Goal: Task Accomplishment & Management: Manage account settings

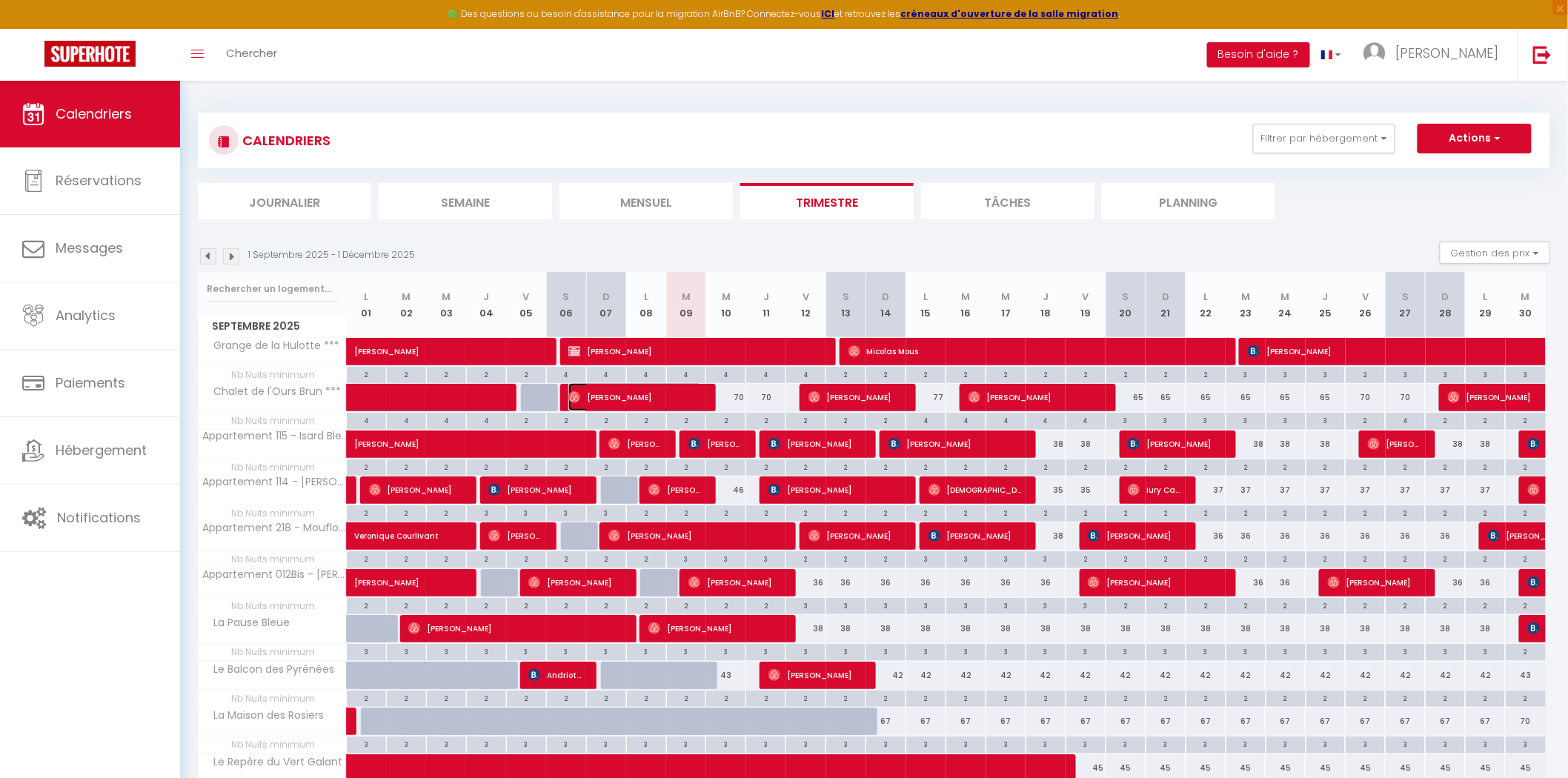
drag, startPoint x: 618, startPoint y: 391, endPoint x: 556, endPoint y: 356, distance: 71.2
click at [618, 391] on span "[PERSON_NAME]" at bounding box center [634, 397] width 133 height 28
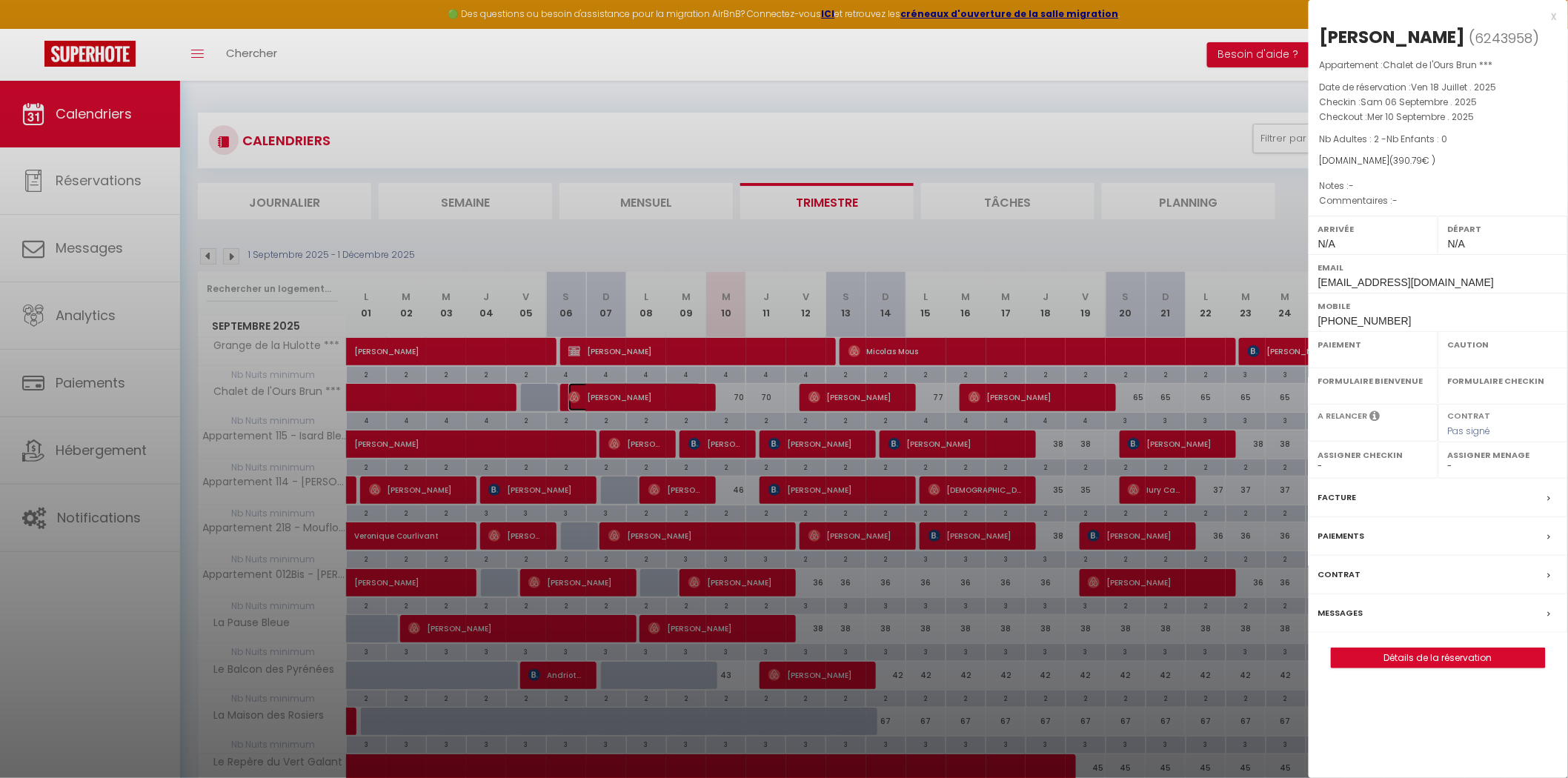
select select "OK"
select select "0"
select select "1"
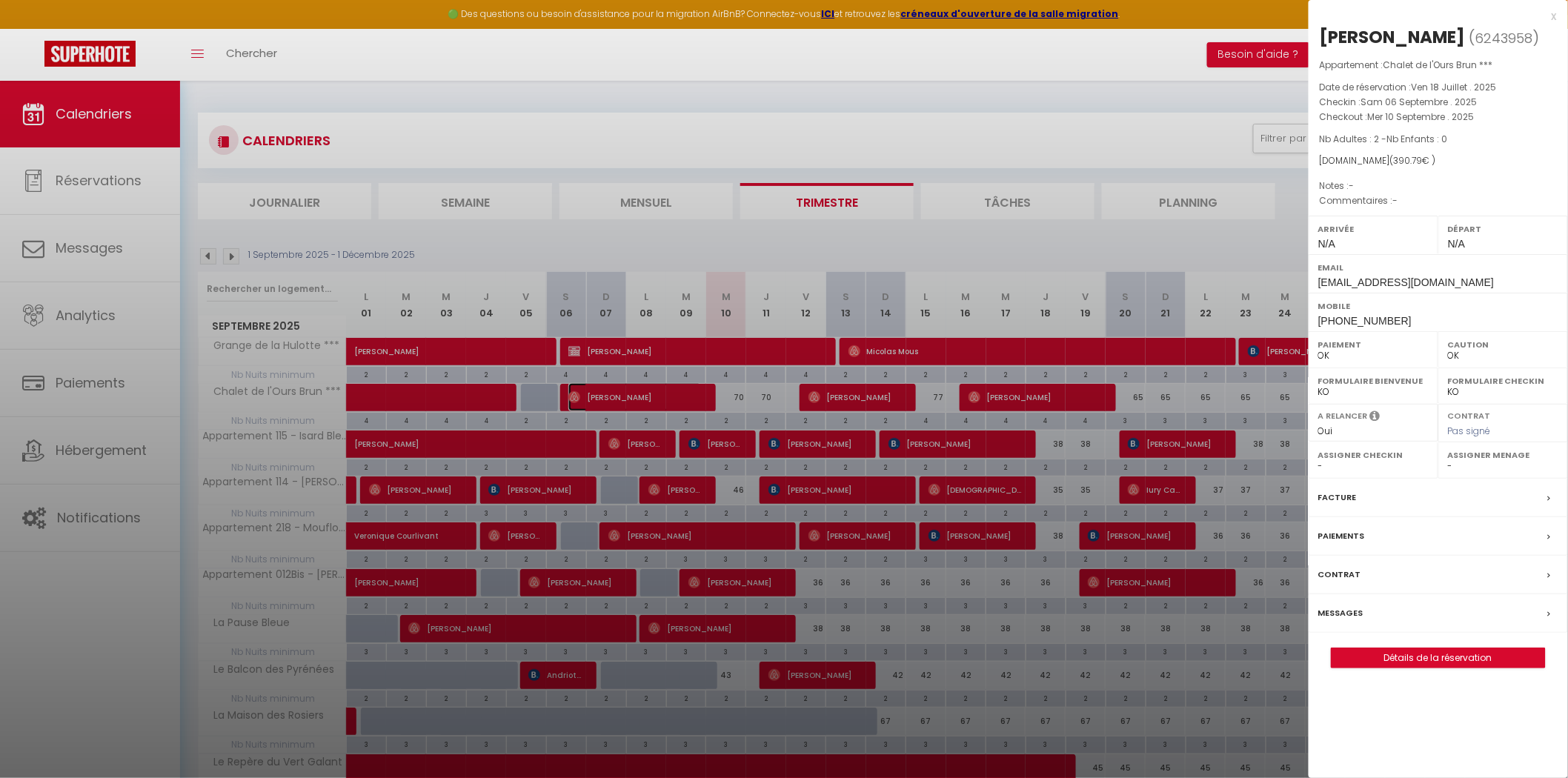
select select "40293"
click at [1552, 20] on div "x" at bounding box center [1432, 16] width 248 height 18
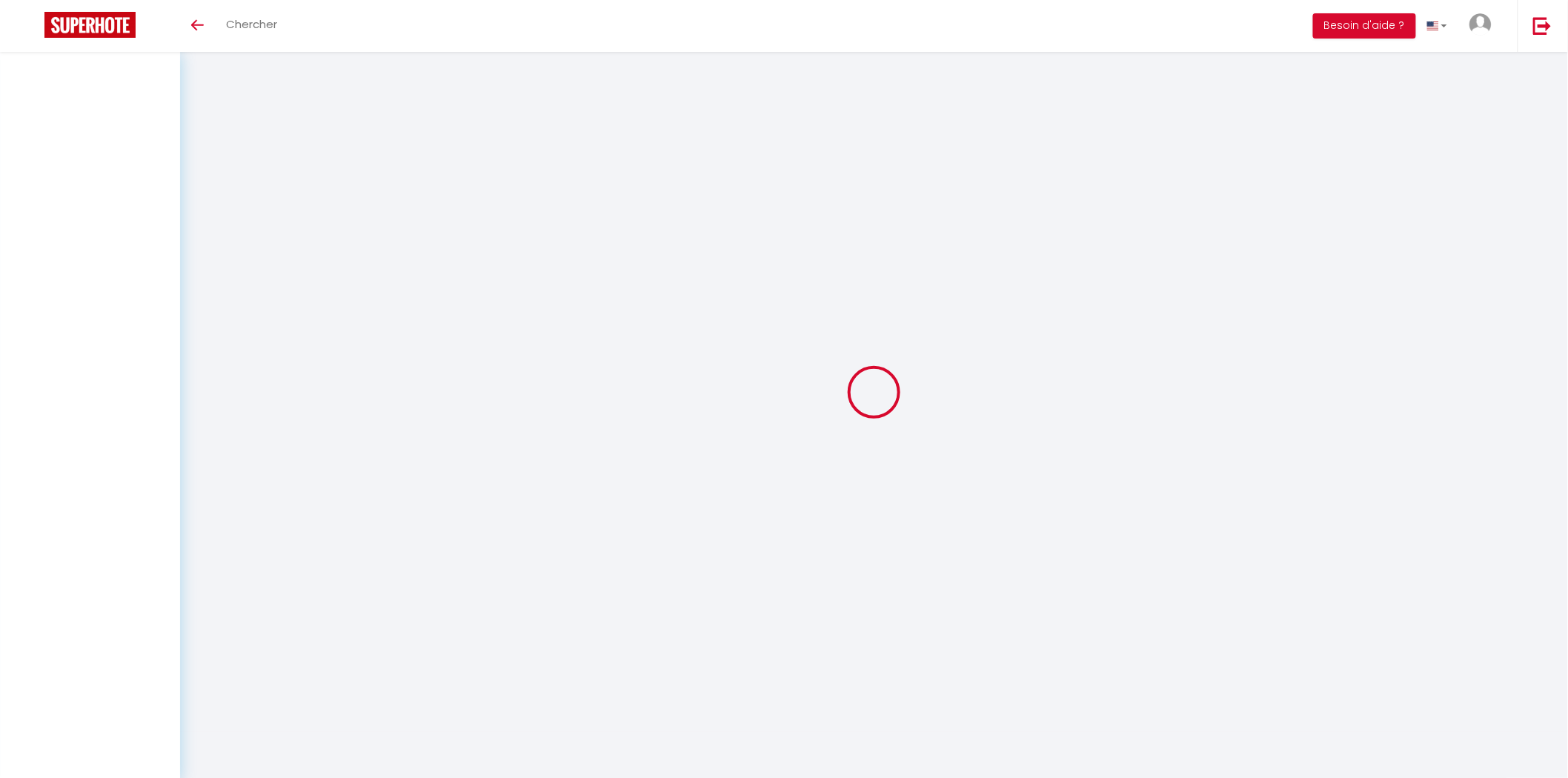
select select
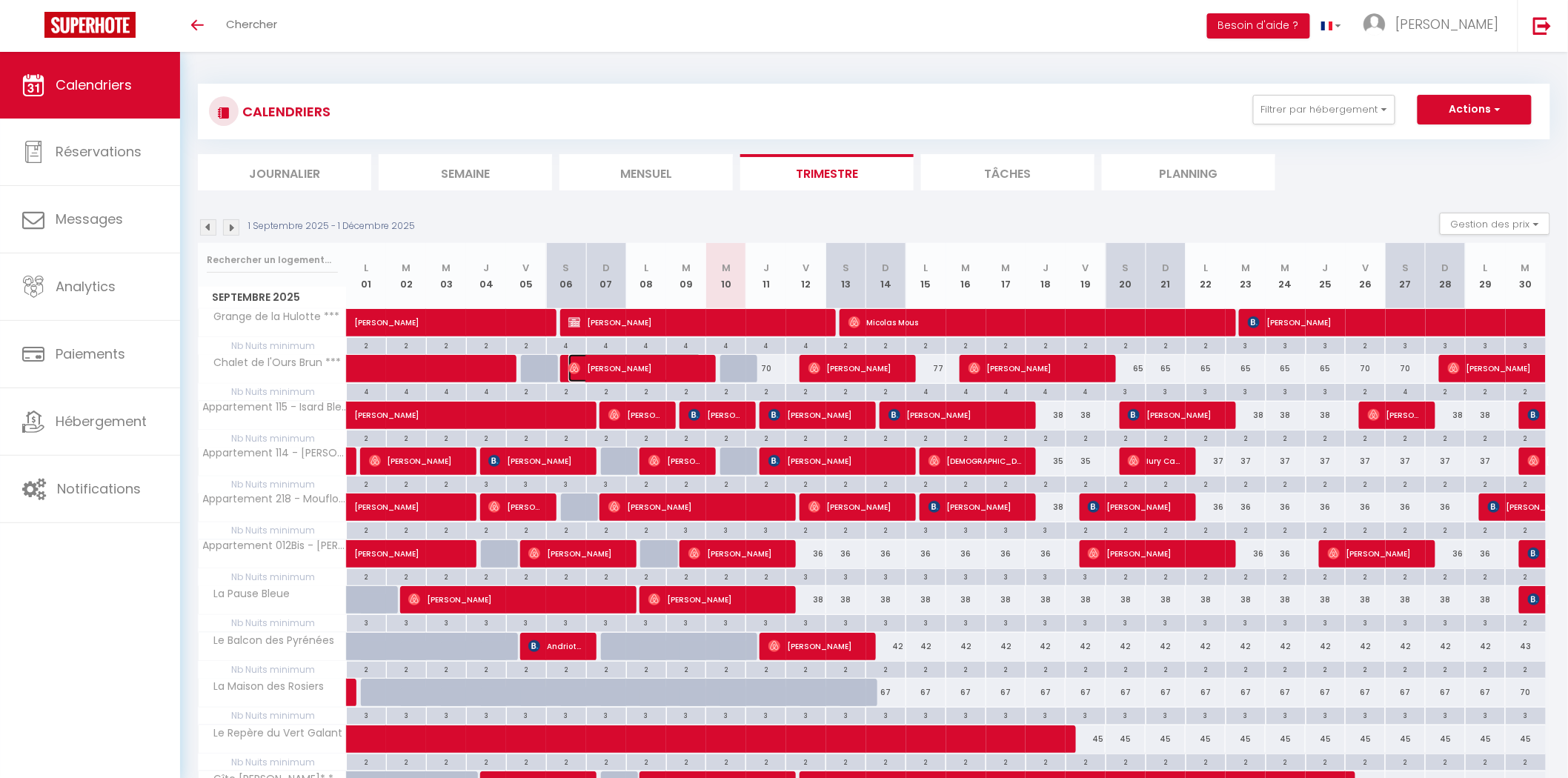
click at [647, 363] on span "[PERSON_NAME]" at bounding box center [634, 368] width 133 height 28
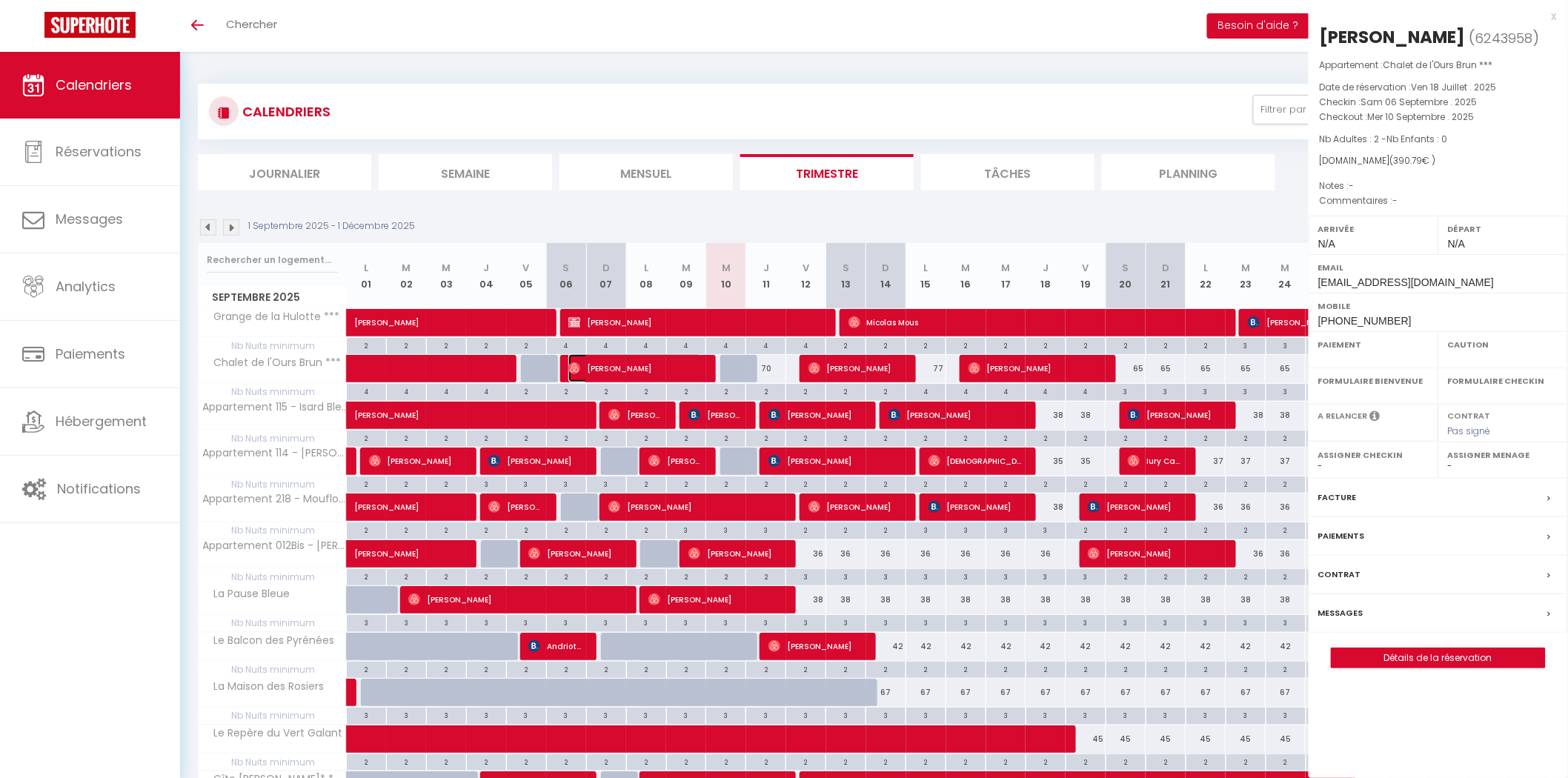
select select "OK"
select select "0"
select select "1"
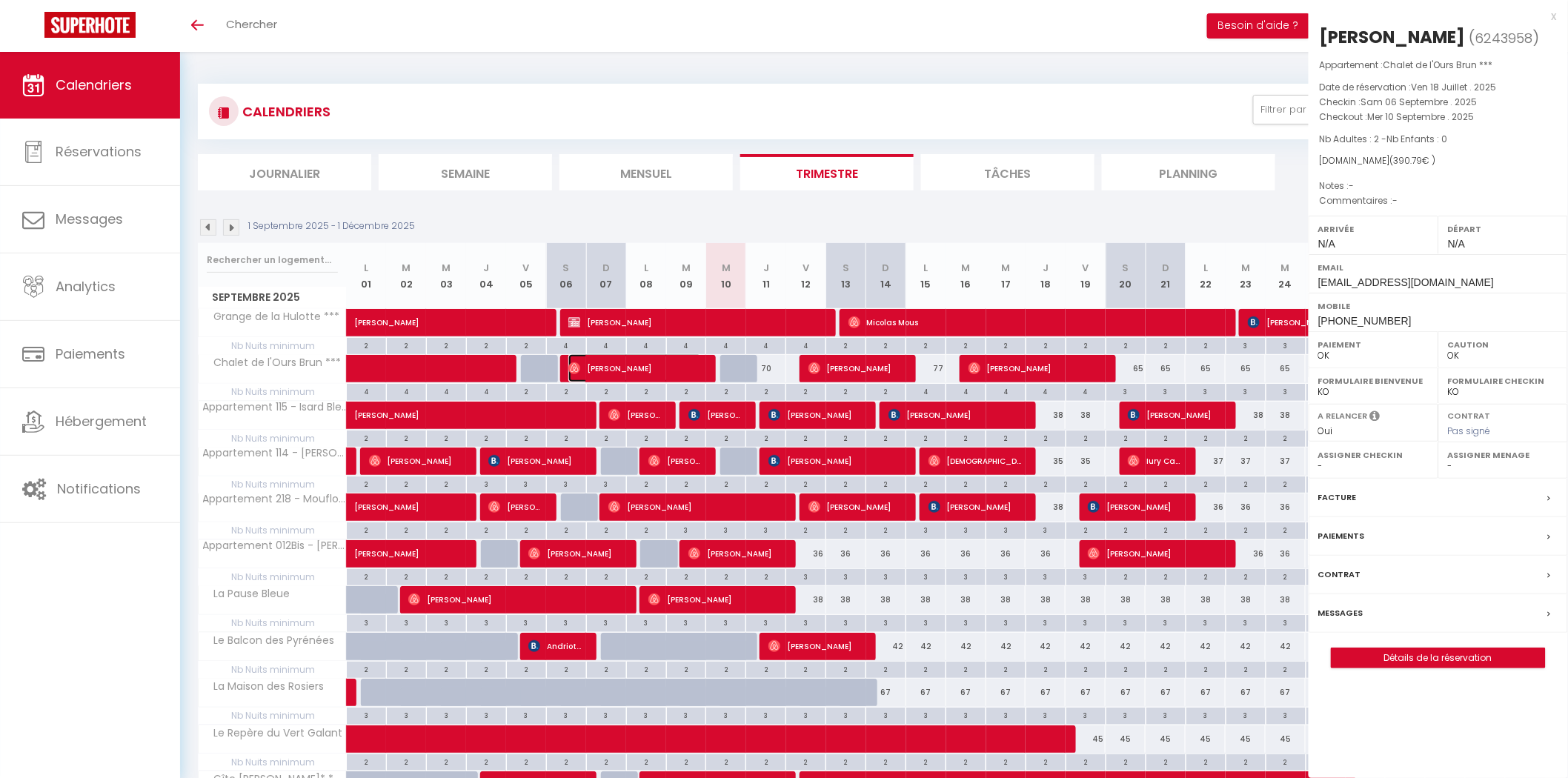
select select "40293"
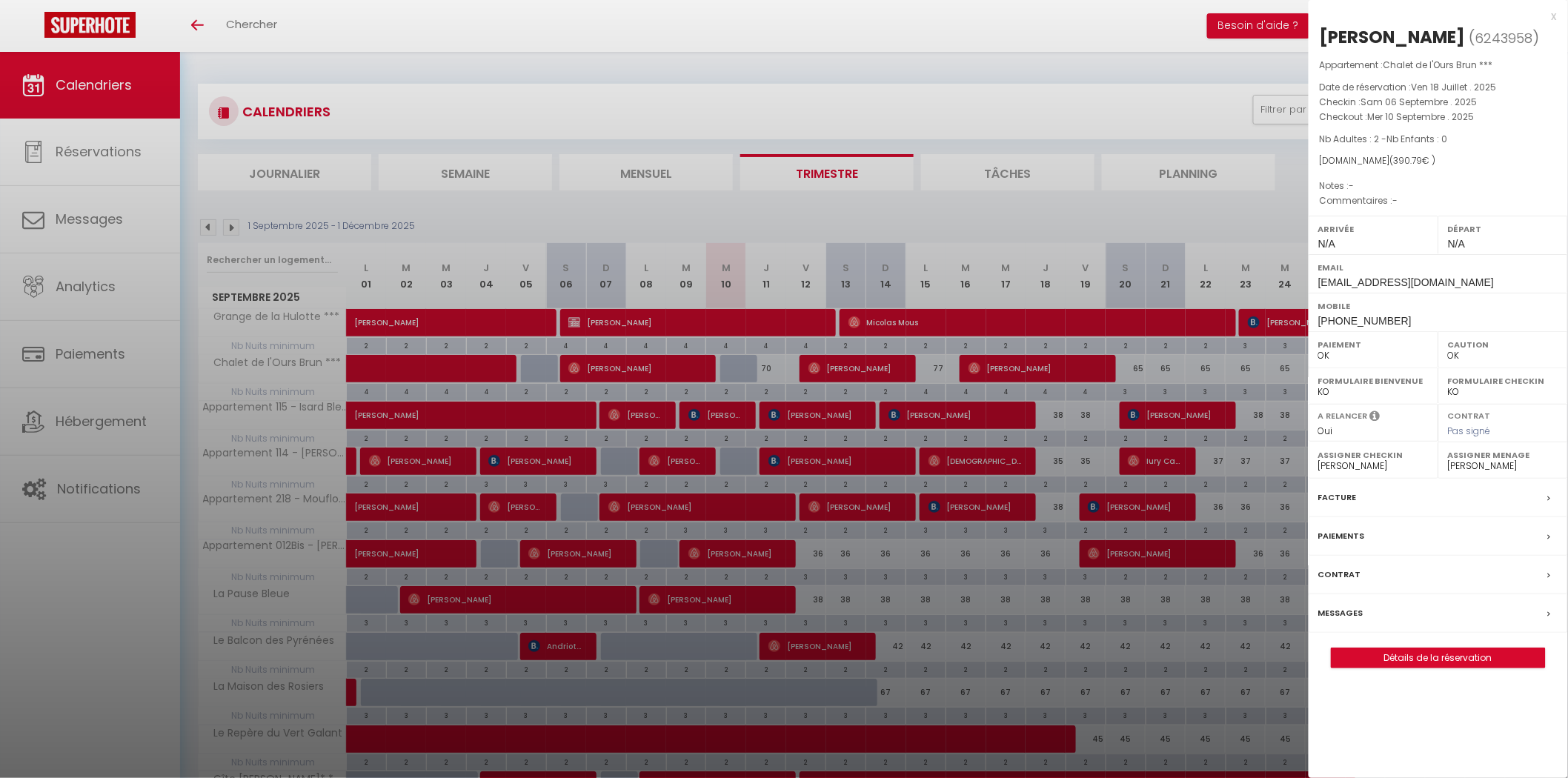
drag, startPoint x: 1358, startPoint y: 616, endPoint x: 1022, endPoint y: 386, distance: 407.2
click at [1358, 616] on label "Messages" at bounding box center [1340, 613] width 46 height 16
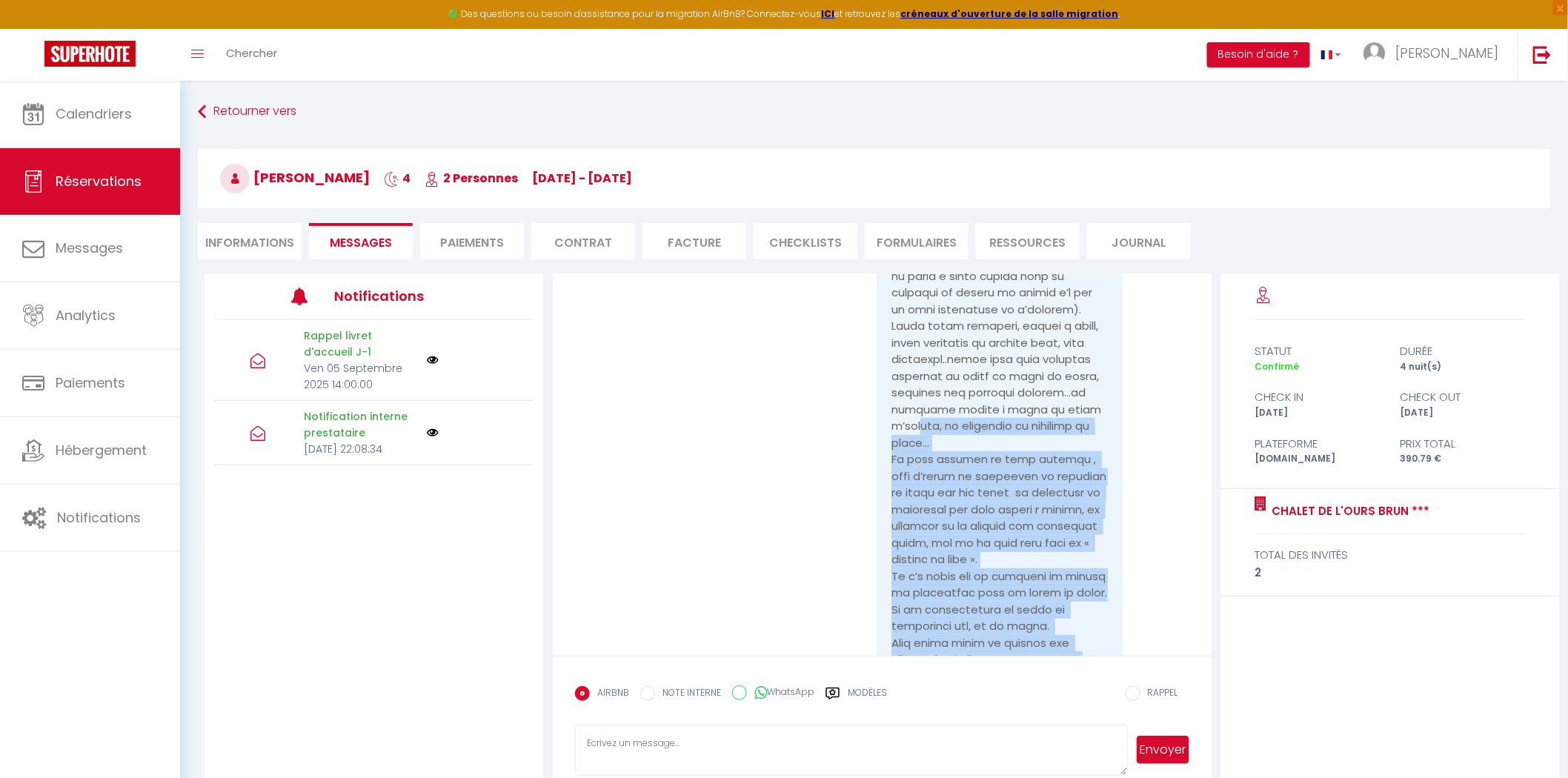
scroll to position [2311, 0]
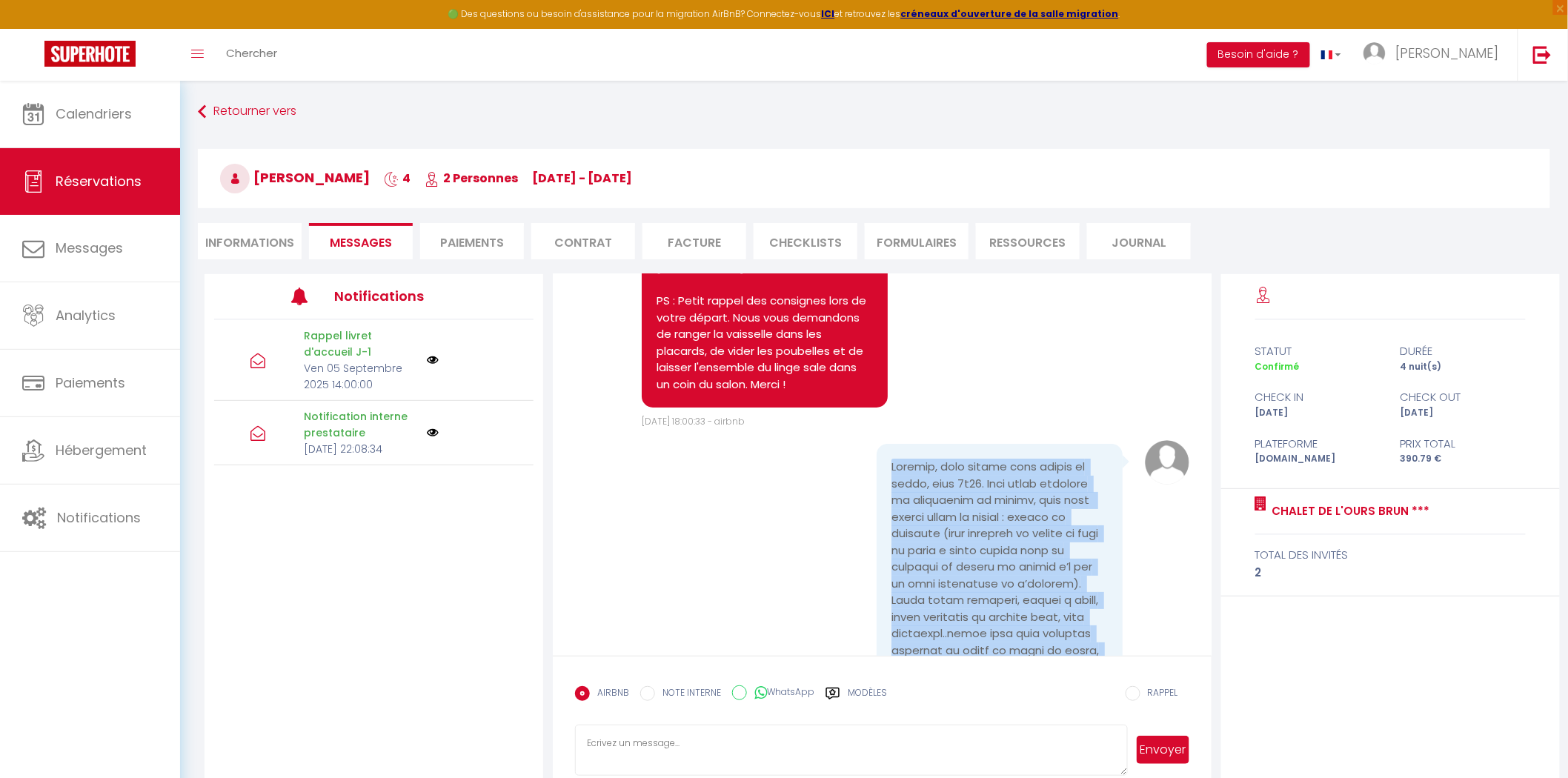
drag, startPoint x: 998, startPoint y: 579, endPoint x: 880, endPoint y: 494, distance: 145.4
copy pre "Bonjour, nous sommes bien partis ce matin, vers 9h30. Nous avons apprécié la dé…"
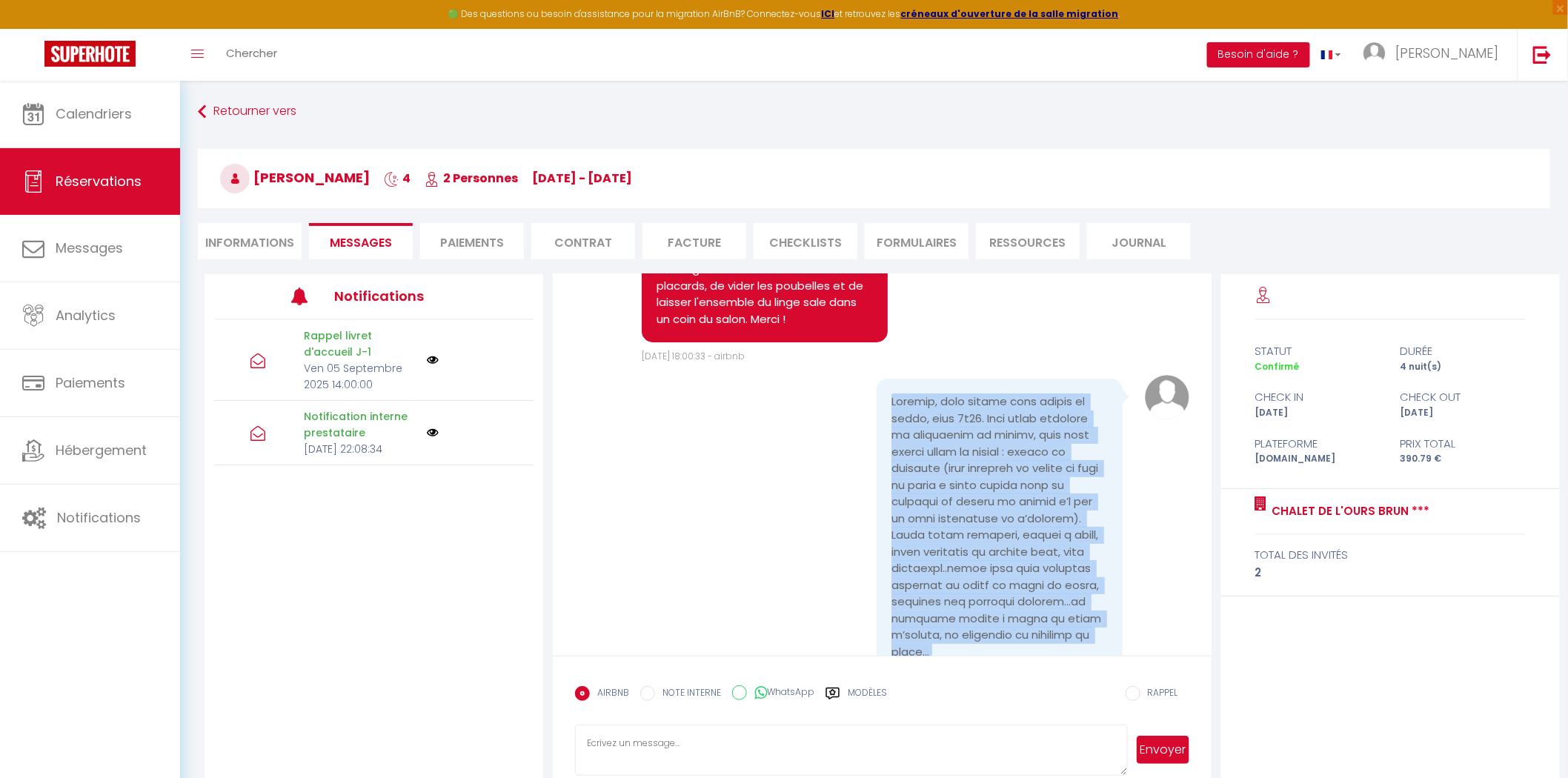
scroll to position [2384, 0]
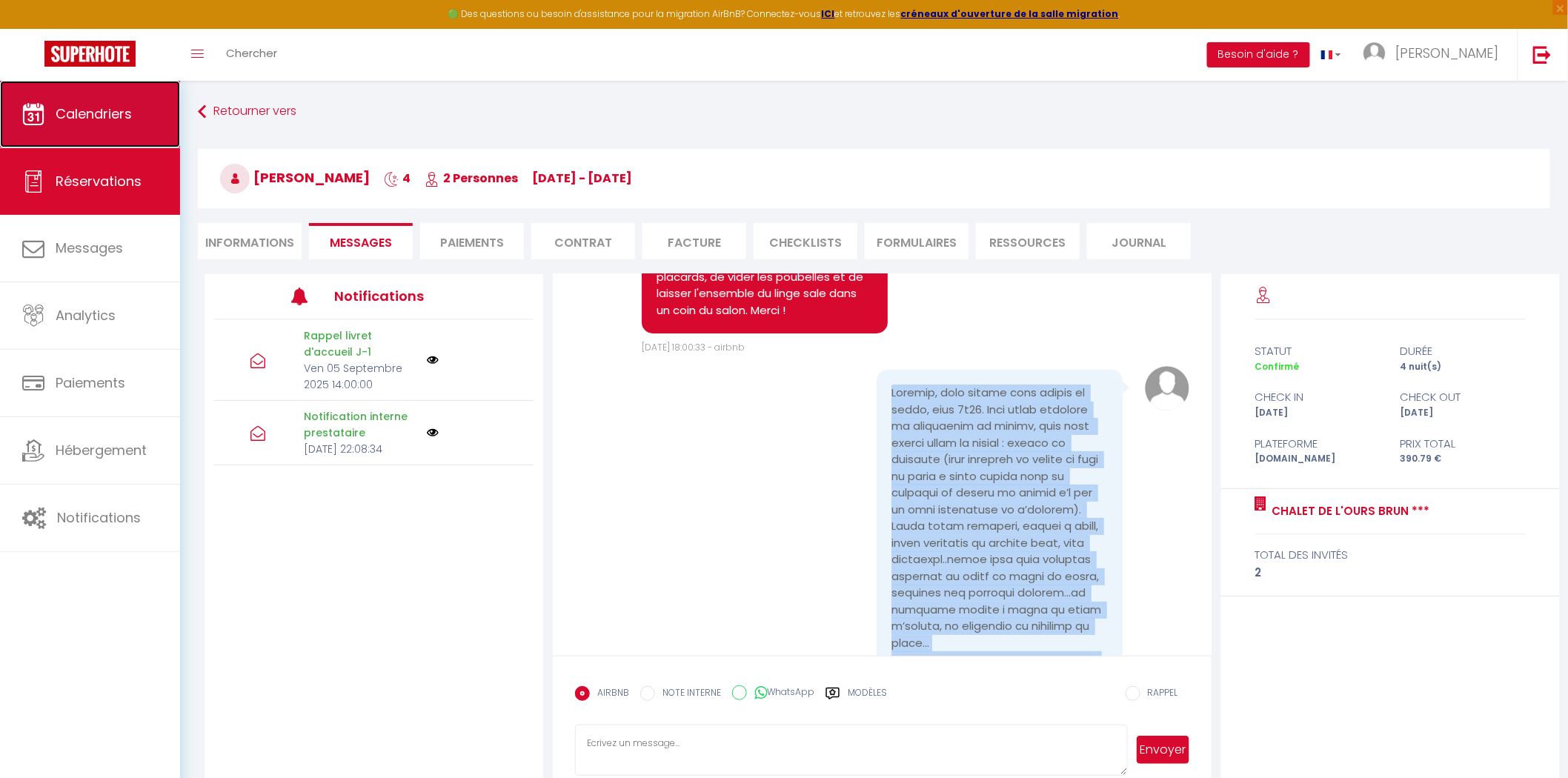
click at [133, 137] on link "Calendriers" at bounding box center [90, 114] width 180 height 67
